Goal: Navigation & Orientation: Find specific page/section

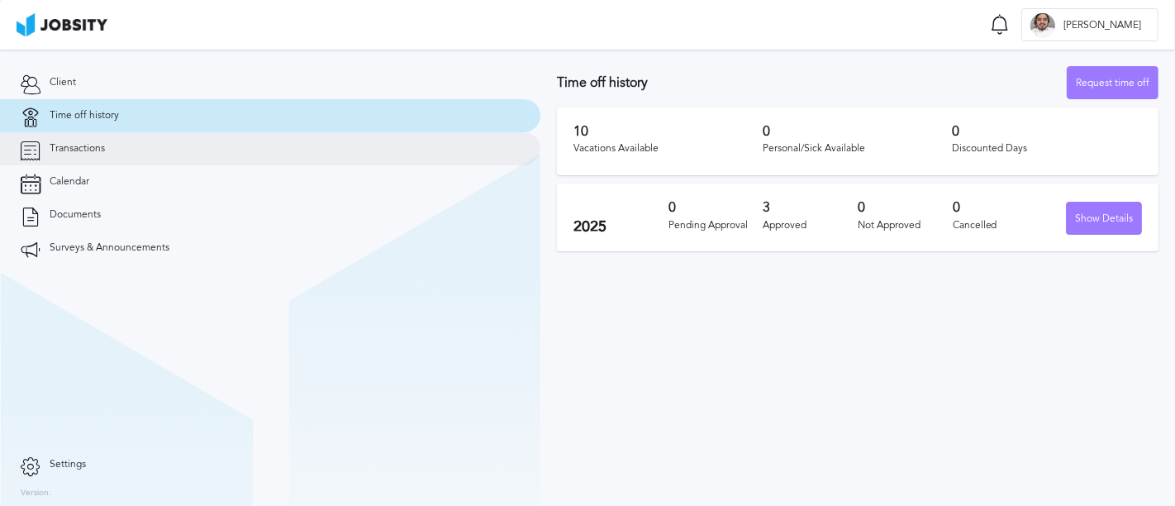
drag, startPoint x: 0, startPoint y: 0, endPoint x: 59, endPoint y: 159, distance: 169.2
click at [59, 159] on link "Transactions" at bounding box center [270, 148] width 541 height 33
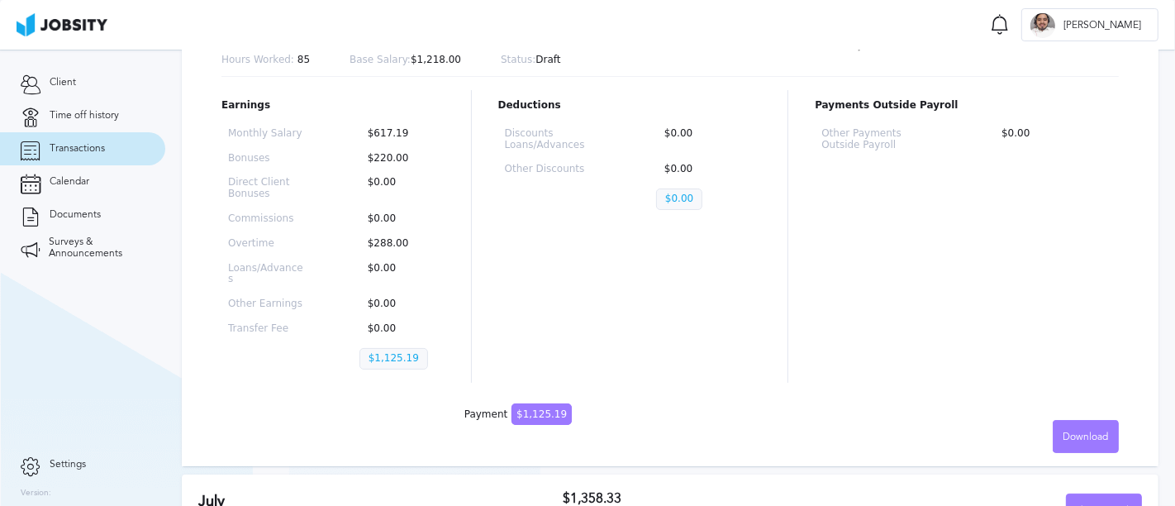
scroll to position [15, 0]
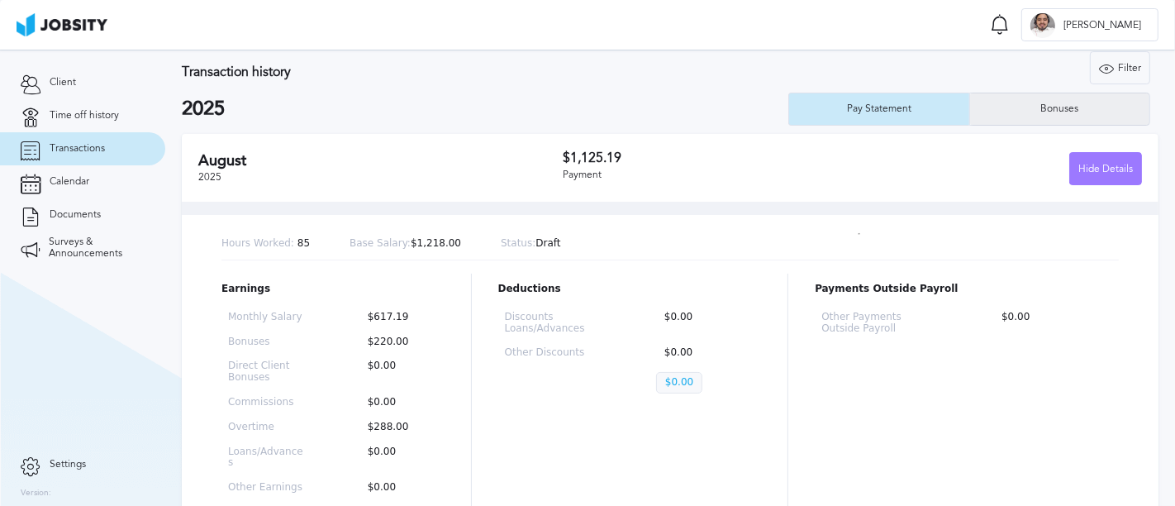
click at [1058, 114] on div "Bonuses" at bounding box center [1059, 109] width 179 height 33
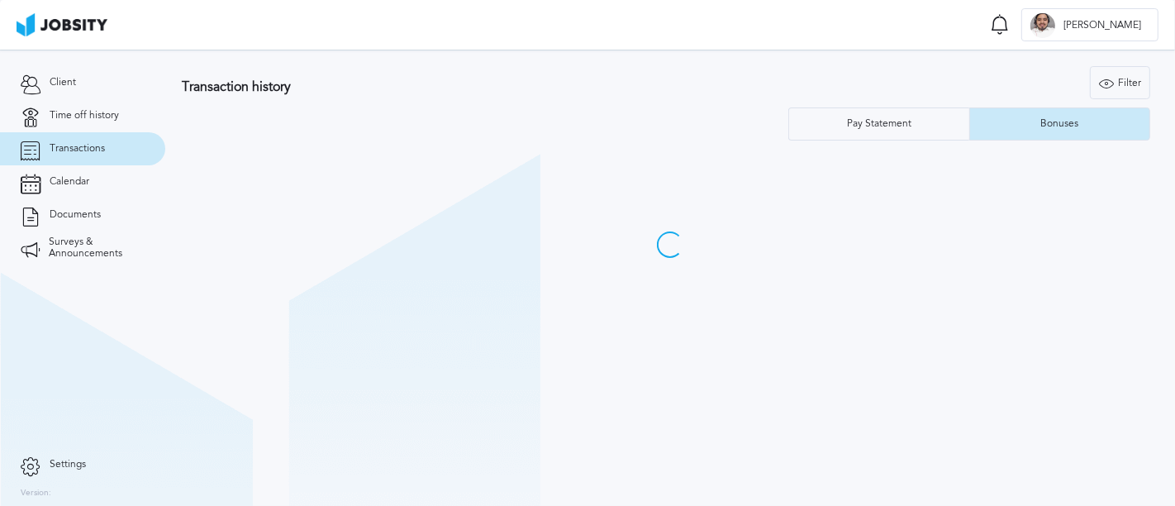
scroll to position [0, 0]
click at [856, 122] on div "Pay Statement" at bounding box center [879, 124] width 81 height 12
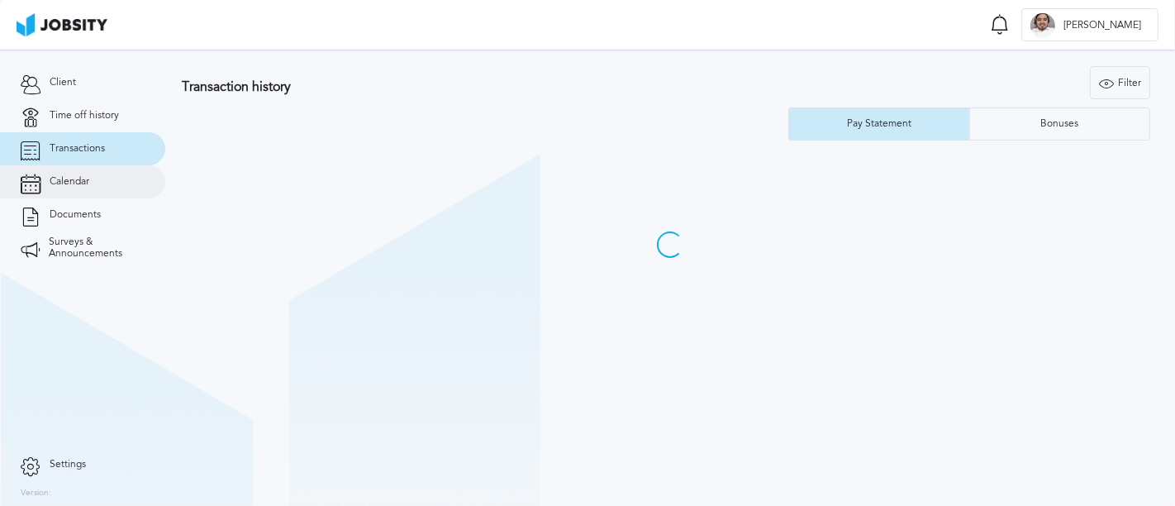
click at [68, 180] on span "Calendar" at bounding box center [70, 182] width 40 height 12
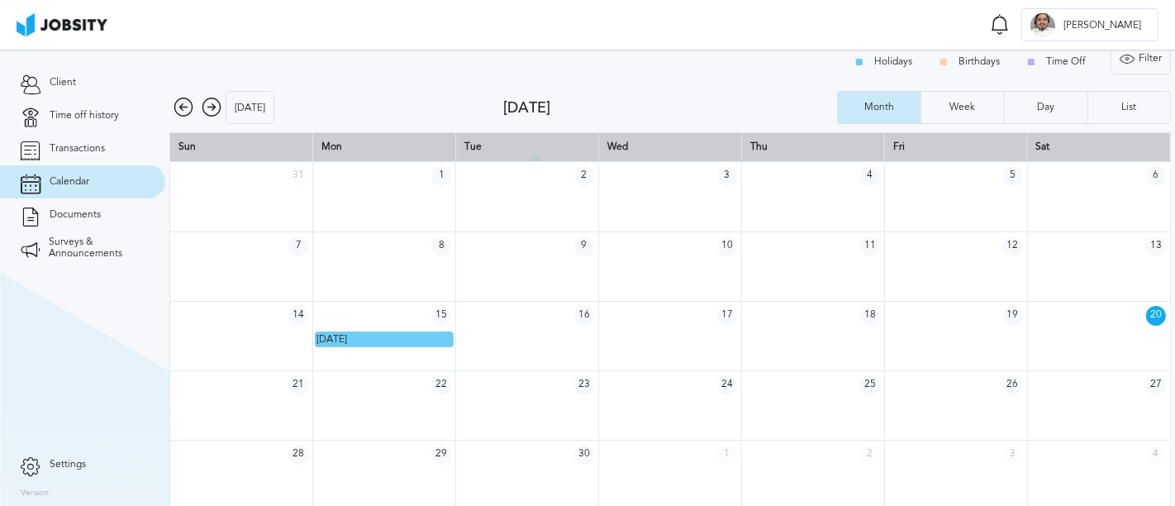
scroll to position [21, 0]
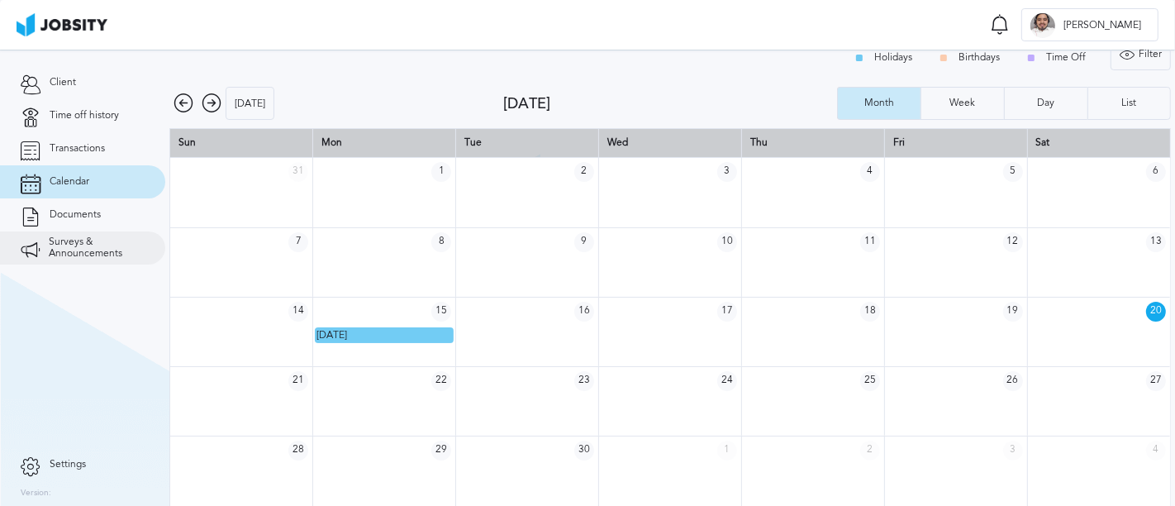
click at [100, 245] on span "Surveys & Announcements" at bounding box center [97, 247] width 96 height 23
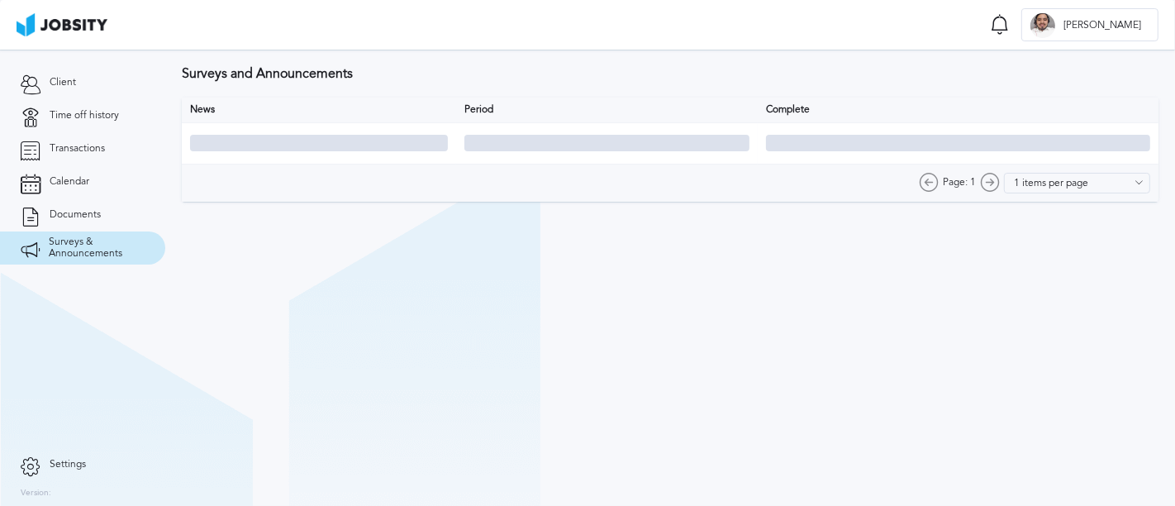
type input "10 items per page"
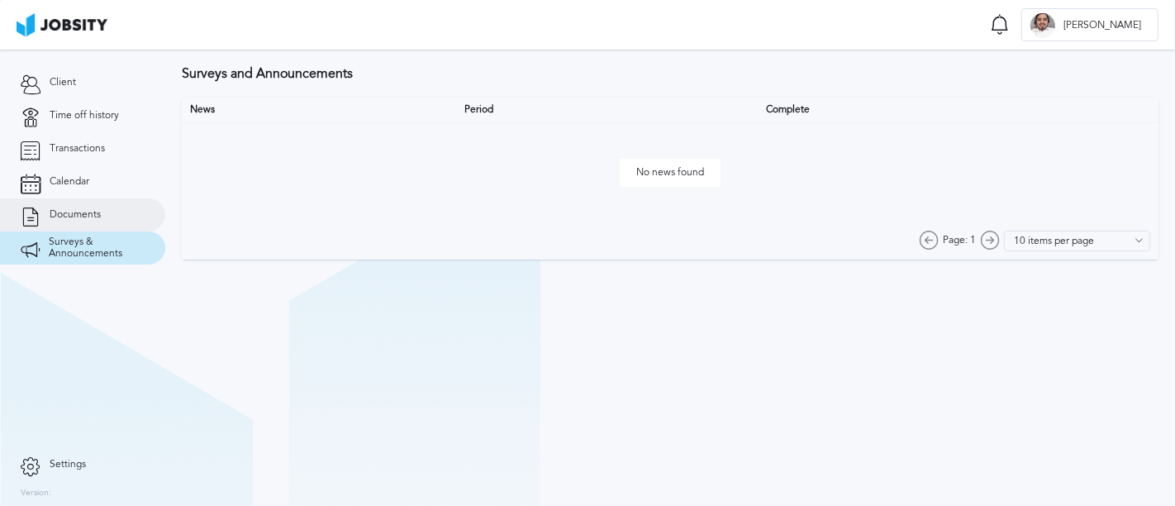
click at [108, 223] on link "Documents" at bounding box center [82, 214] width 165 height 33
